Goal: Transaction & Acquisition: Purchase product/service

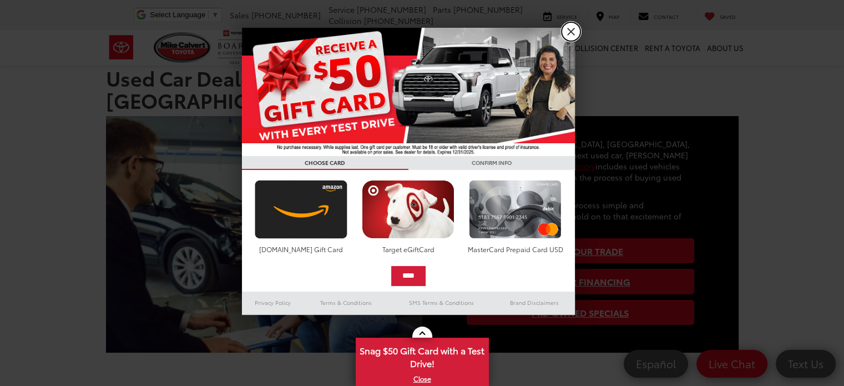
click at [571, 32] on link "X" at bounding box center [571, 31] width 19 height 19
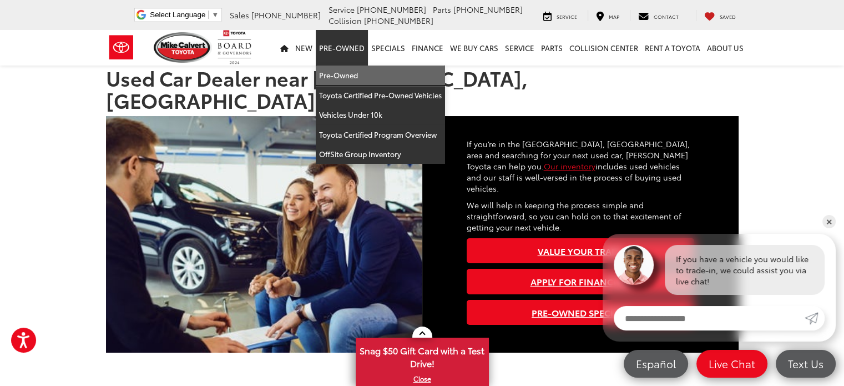
click at [340, 75] on link "Pre-Owned" at bounding box center [380, 75] width 129 height 20
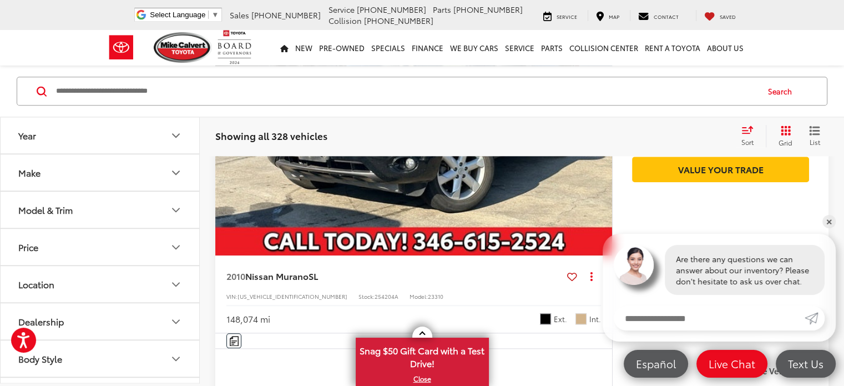
scroll to position [1110, 0]
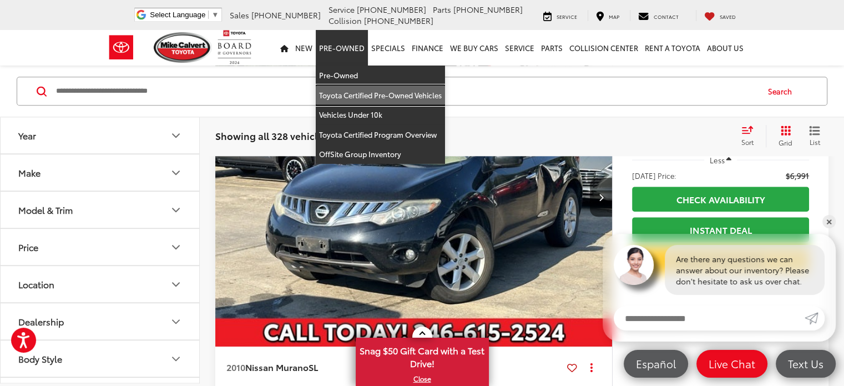
click at [380, 92] on link "Toyota Certified Pre-Owned Vehicles" at bounding box center [380, 95] width 129 height 20
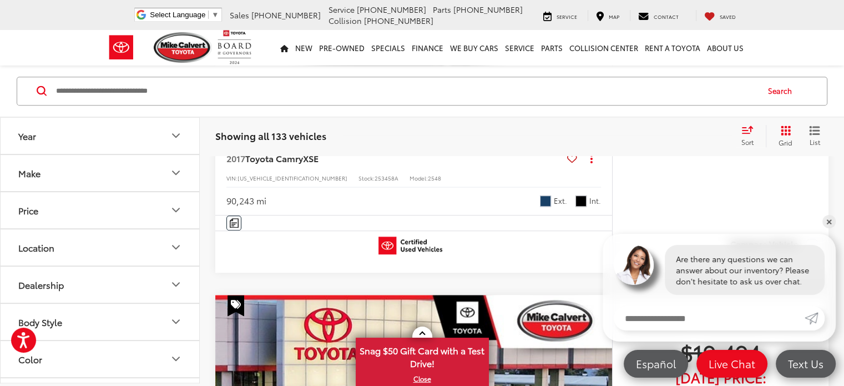
scroll to position [833, 0]
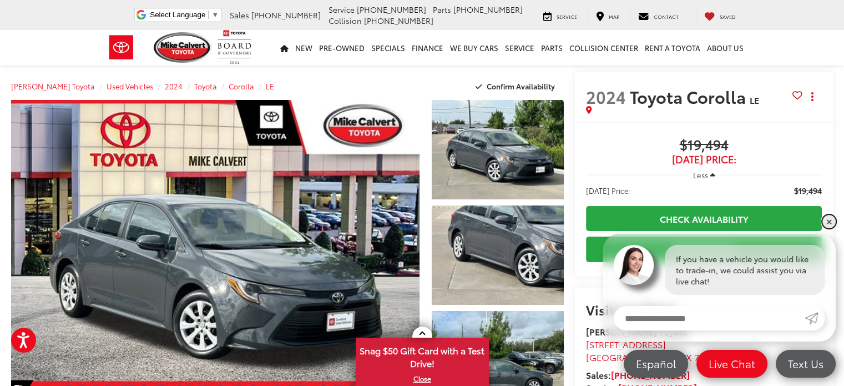
click at [828, 220] on link "✕" at bounding box center [829, 221] width 13 height 13
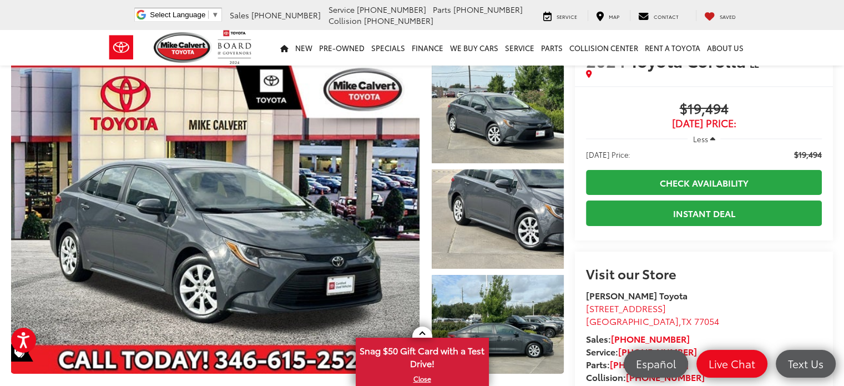
scroll to position [56, 0]
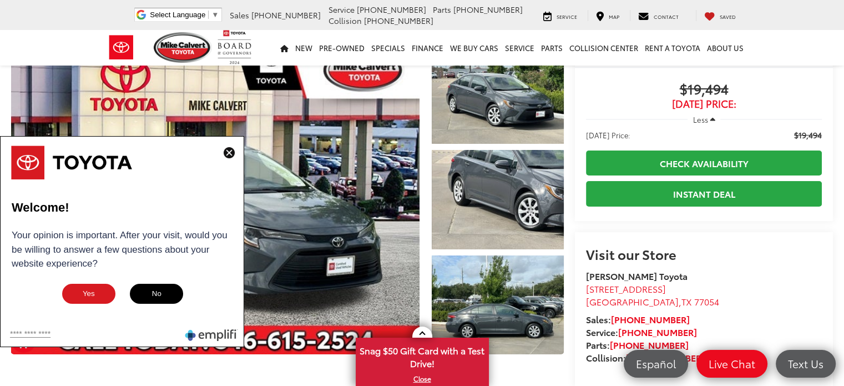
click at [226, 149] on img at bounding box center [229, 152] width 11 height 11
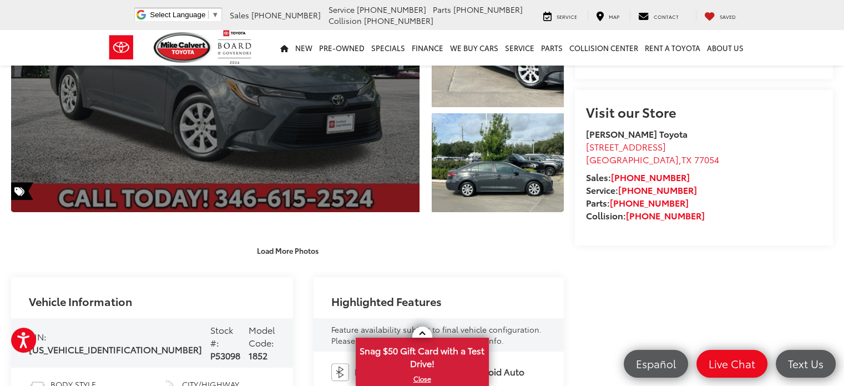
scroll to position [278, 0]
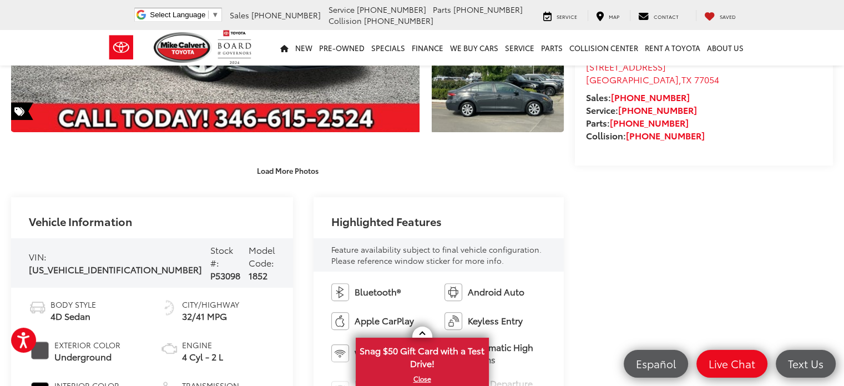
click at [73, 264] on span "5YFB4MDE6RP089473" at bounding box center [115, 269] width 173 height 13
copy span "5YFB4MDE6RP089473"
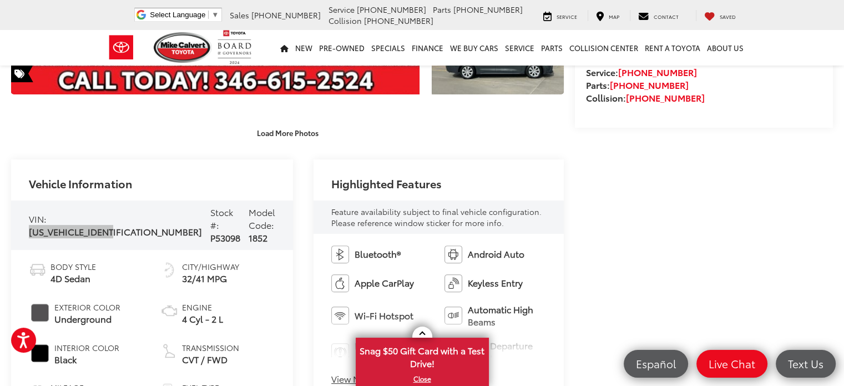
scroll to position [111, 0]
